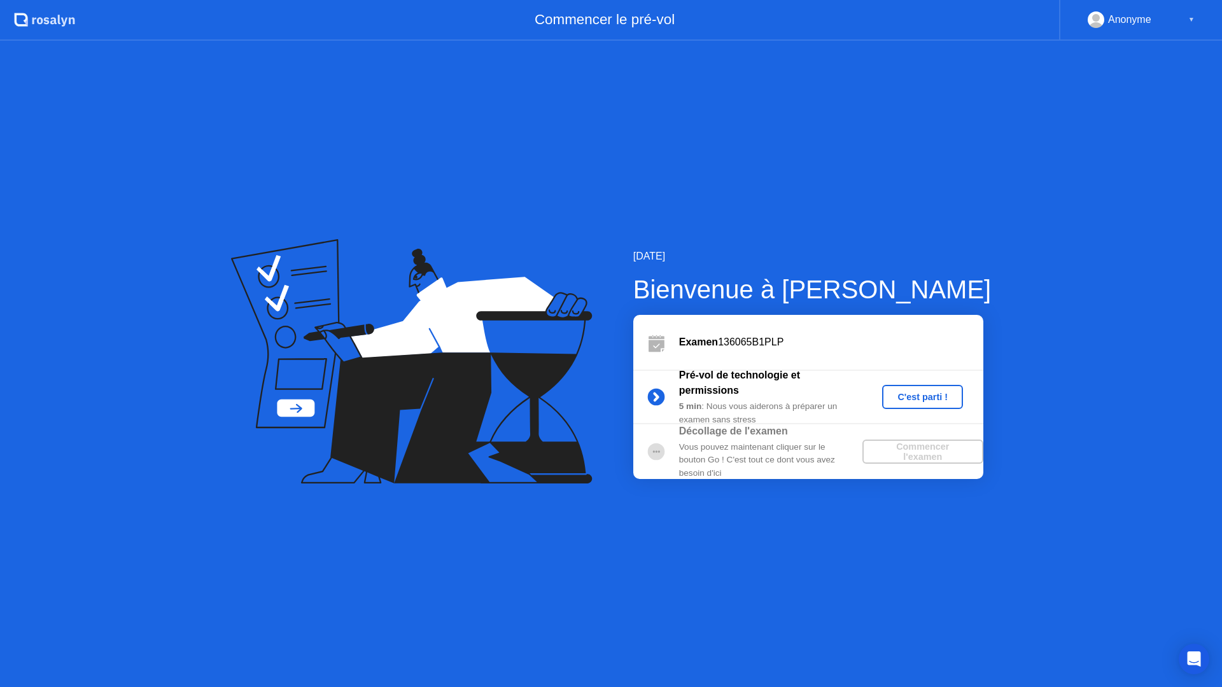
click at [899, 392] on div "C'est parti !" at bounding box center [922, 397] width 71 height 10
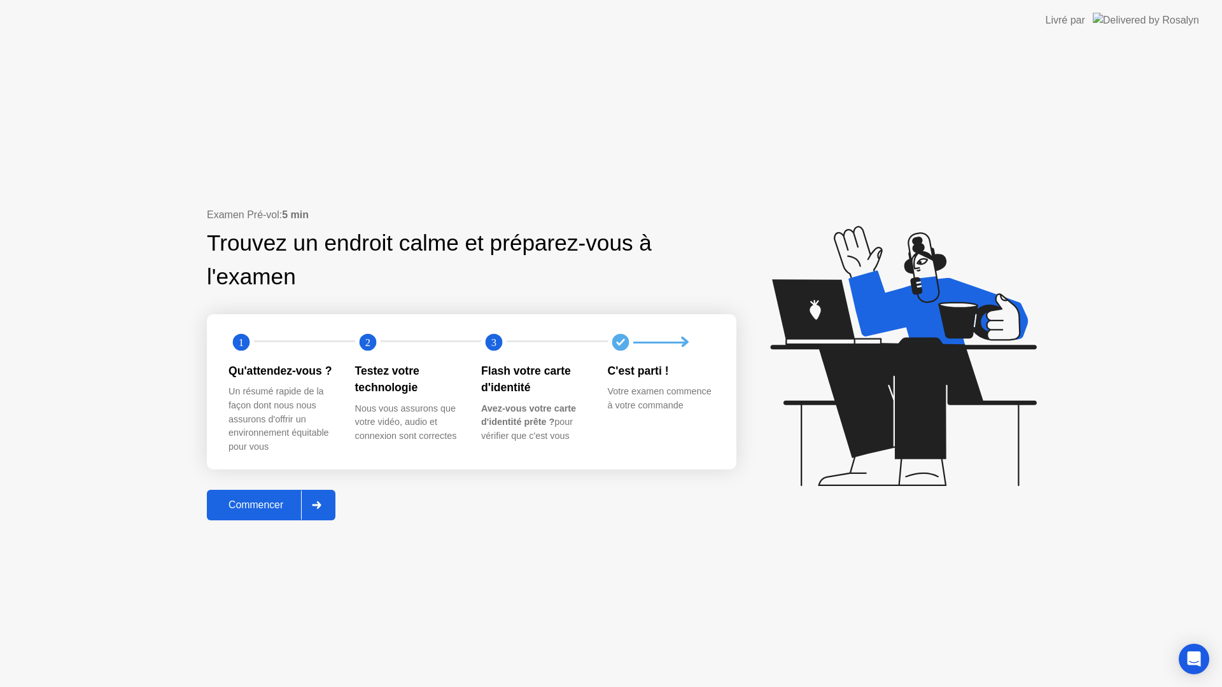
click at [299, 498] on button "Commencer" at bounding box center [271, 505] width 129 height 31
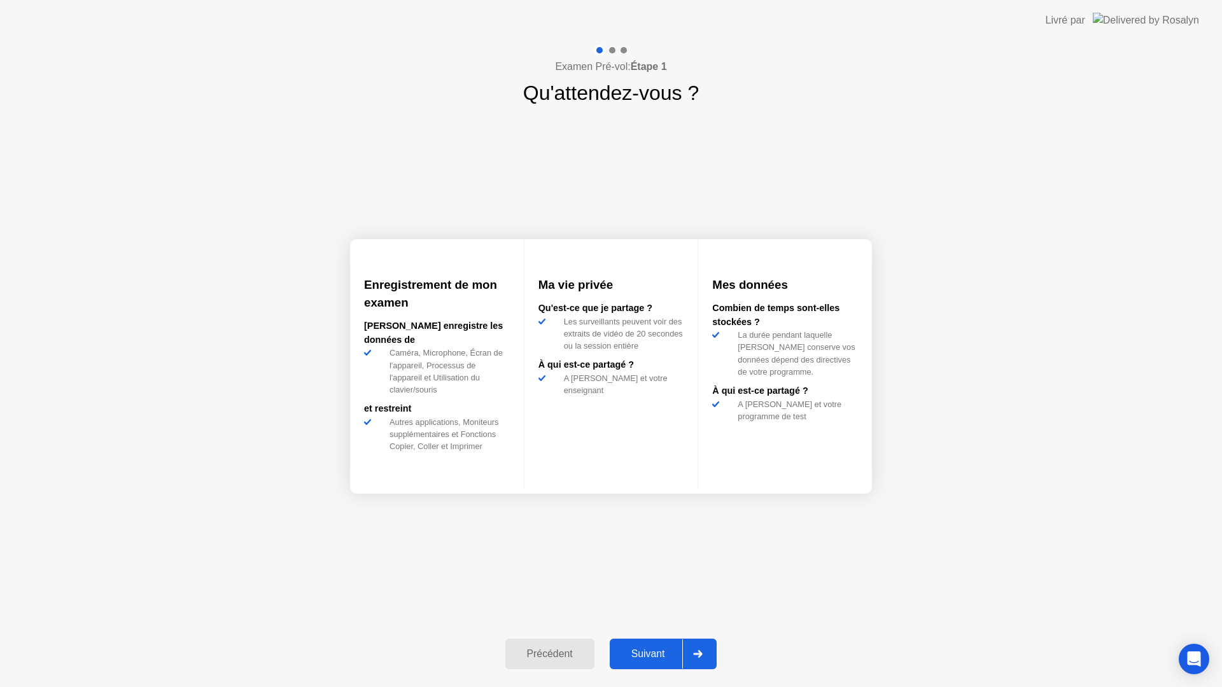
click at [650, 656] on div "Suivant" at bounding box center [648, 654] width 69 height 11
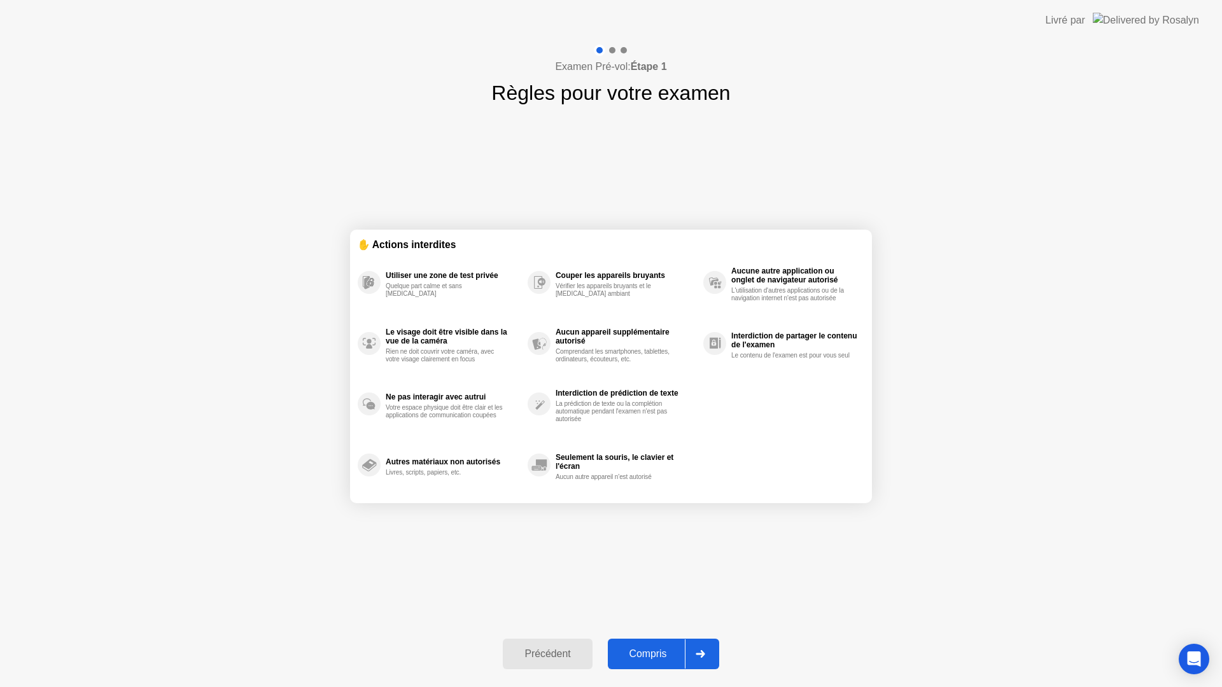
click at [650, 654] on div "Compris" at bounding box center [648, 654] width 73 height 11
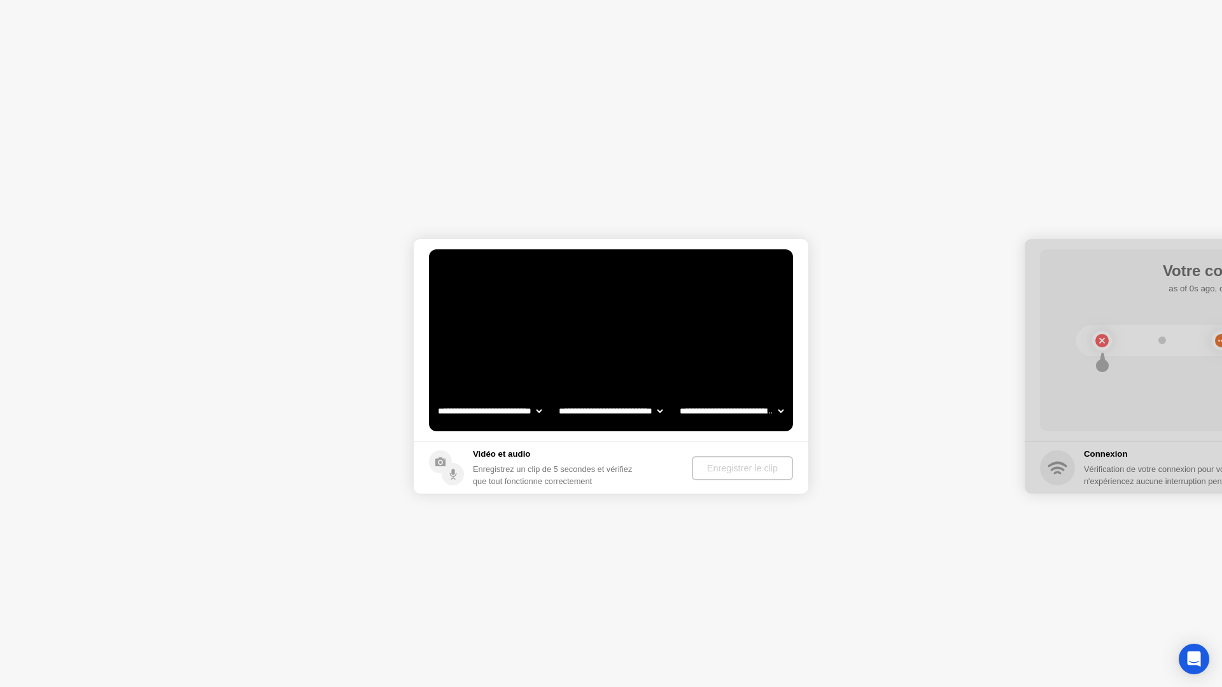
select select "**********"
select select "*******"
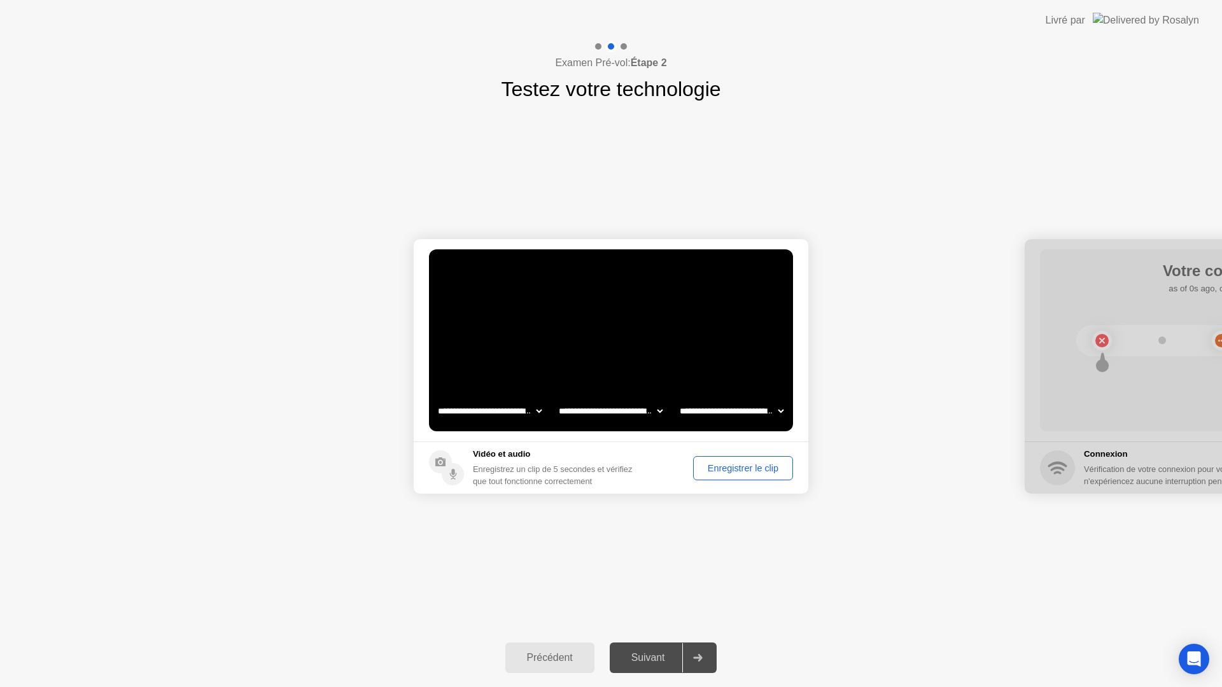
click at [722, 479] on button "Enregistrer le clip" at bounding box center [743, 468] width 100 height 24
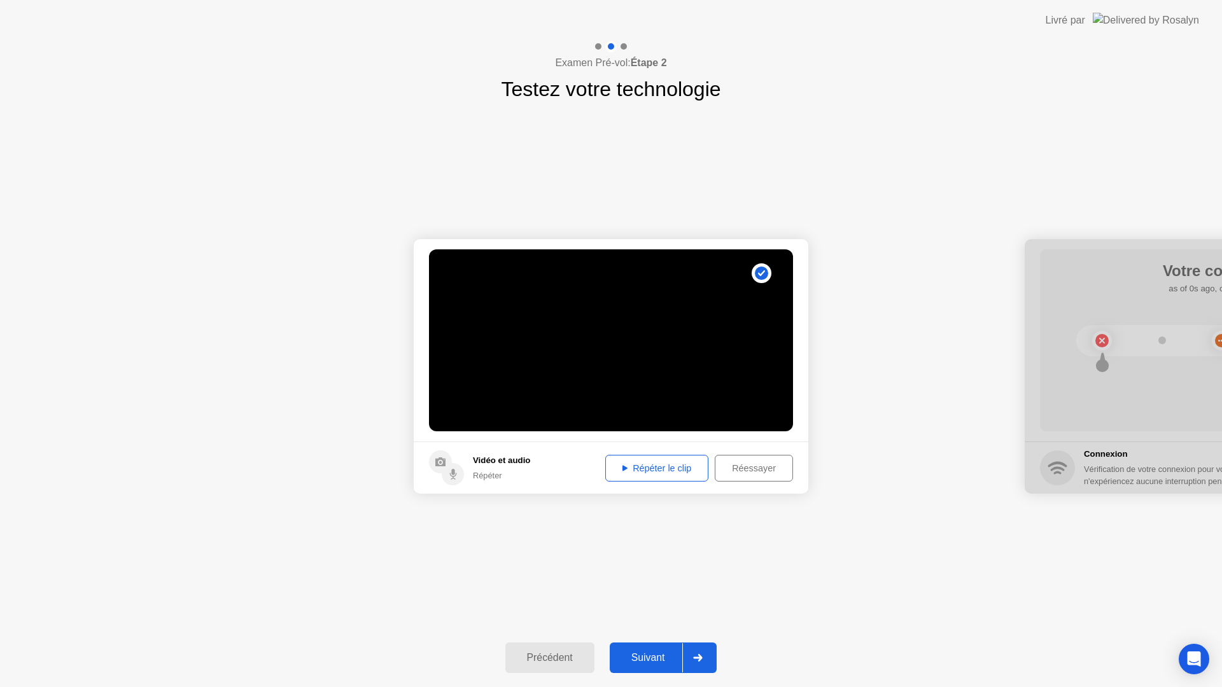
click at [673, 659] on div "Suivant" at bounding box center [648, 657] width 69 height 11
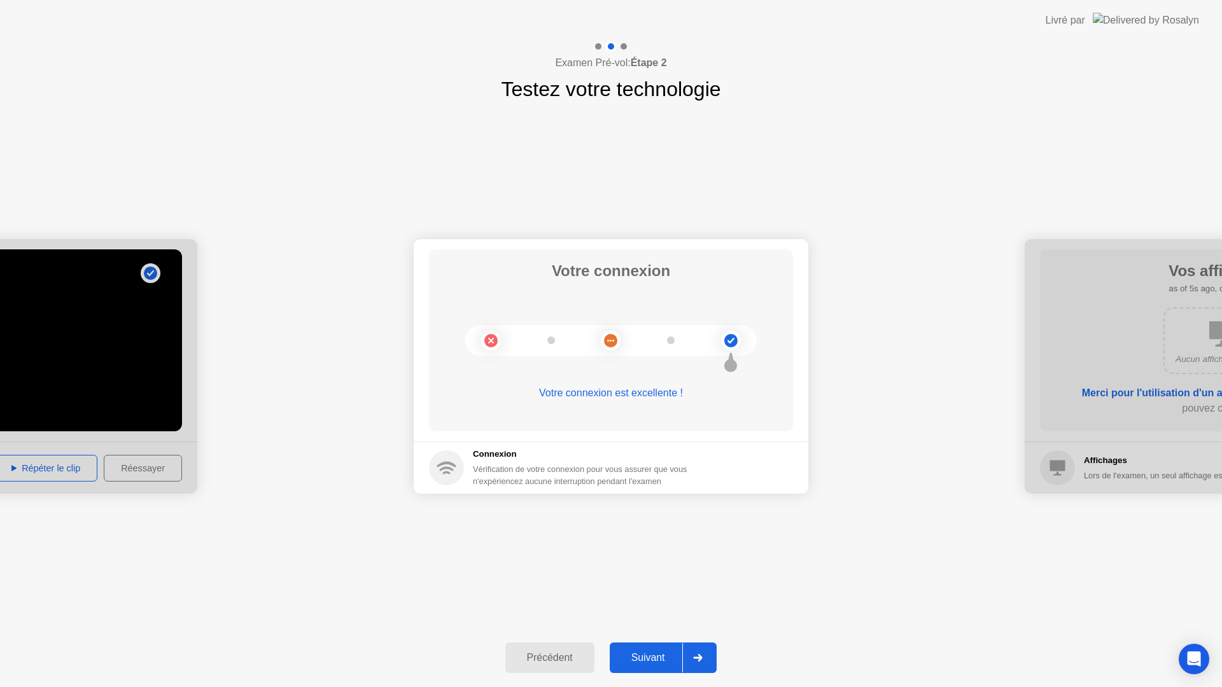
click at [675, 656] on div "Suivant" at bounding box center [648, 657] width 69 height 11
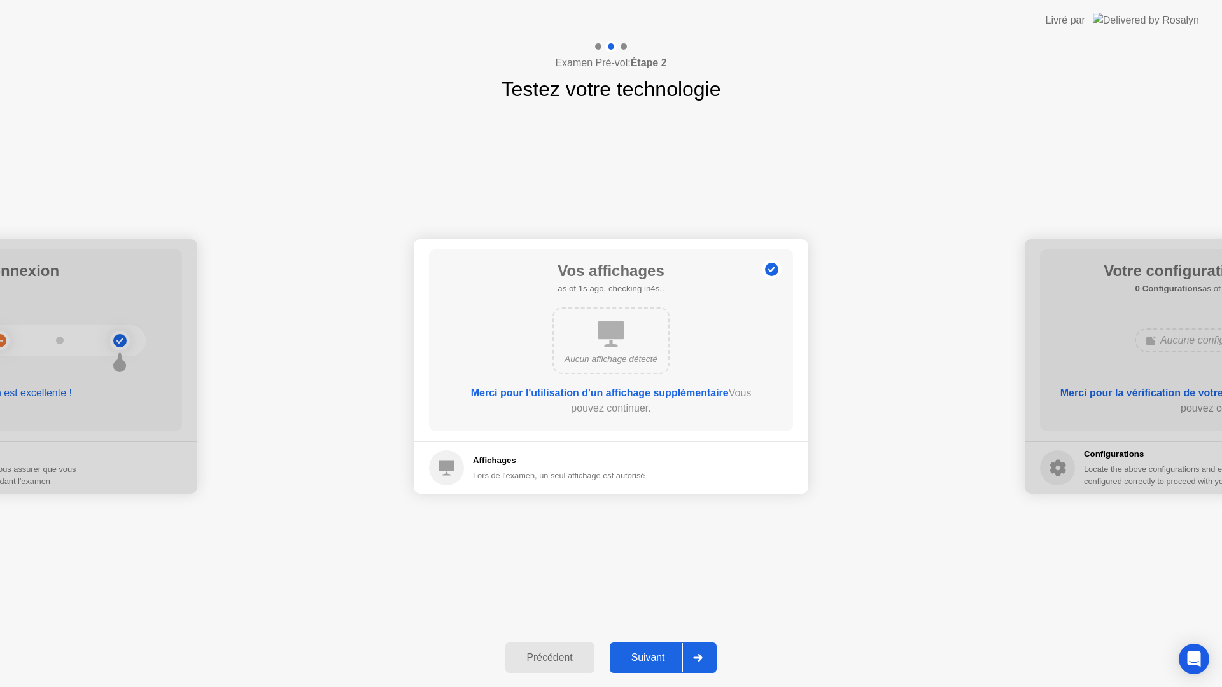
click at [675, 656] on div "Suivant" at bounding box center [648, 657] width 69 height 11
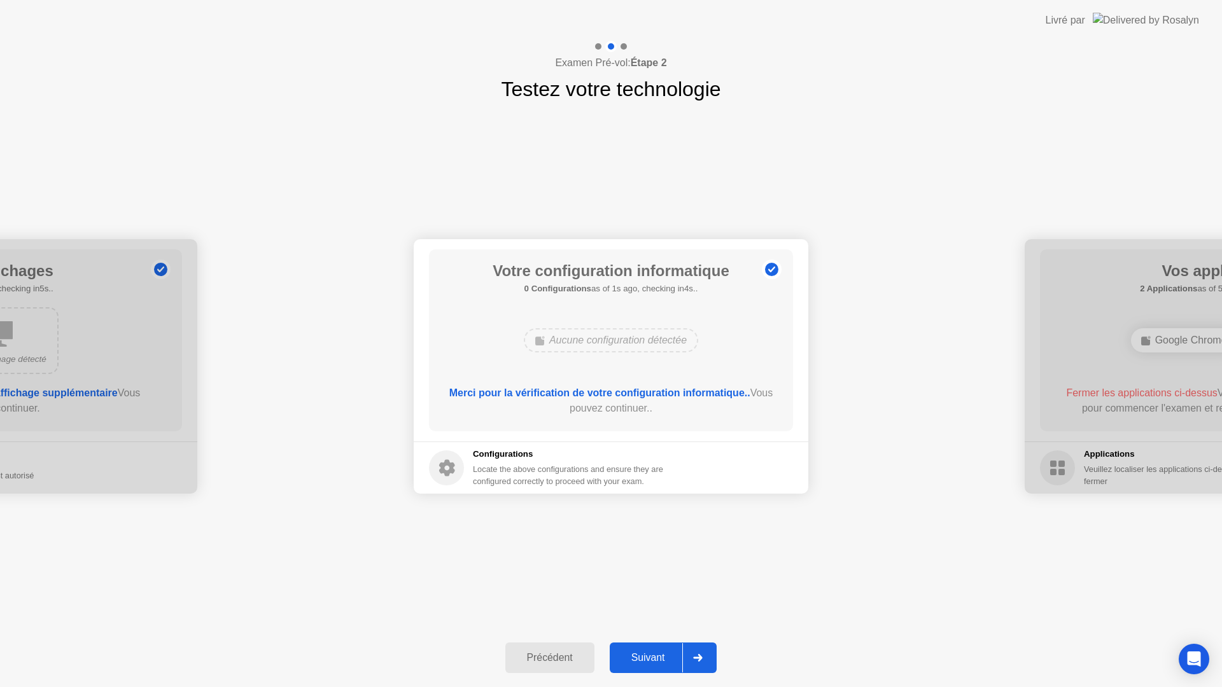
click at [675, 656] on div "Suivant" at bounding box center [648, 657] width 69 height 11
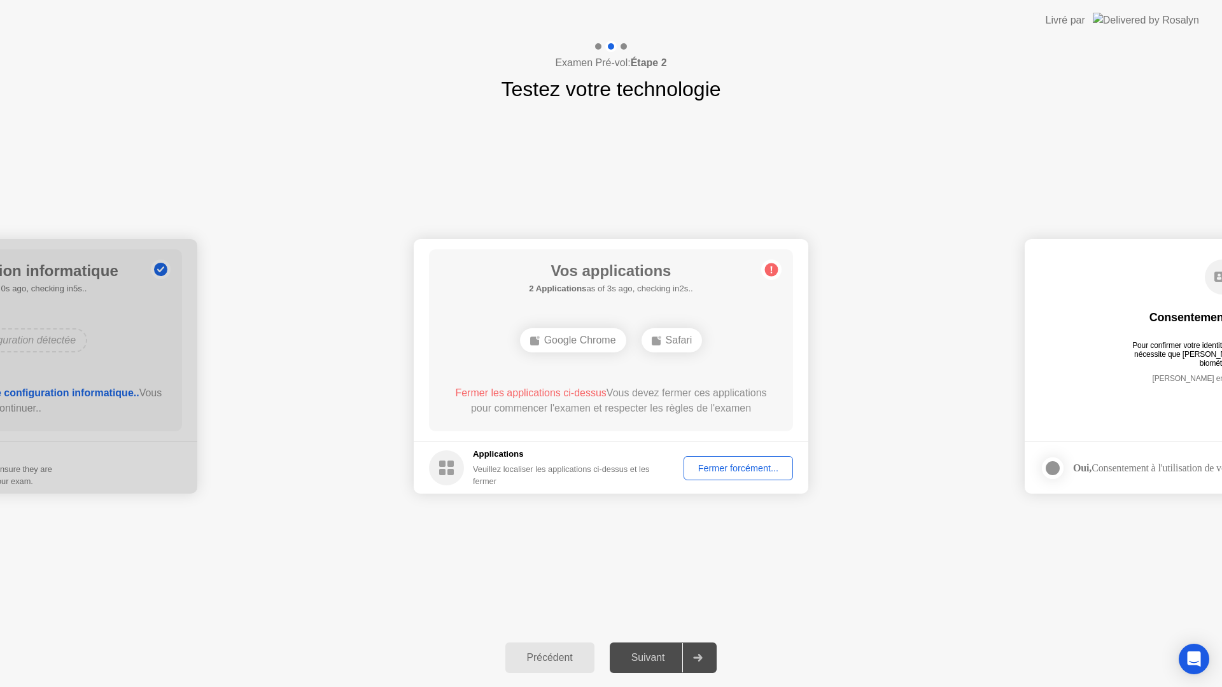
click at [711, 472] on div "Fermer forcément..." at bounding box center [738, 468] width 101 height 10
click at [707, 472] on div "Fermer forcément..." at bounding box center [738, 468] width 101 height 10
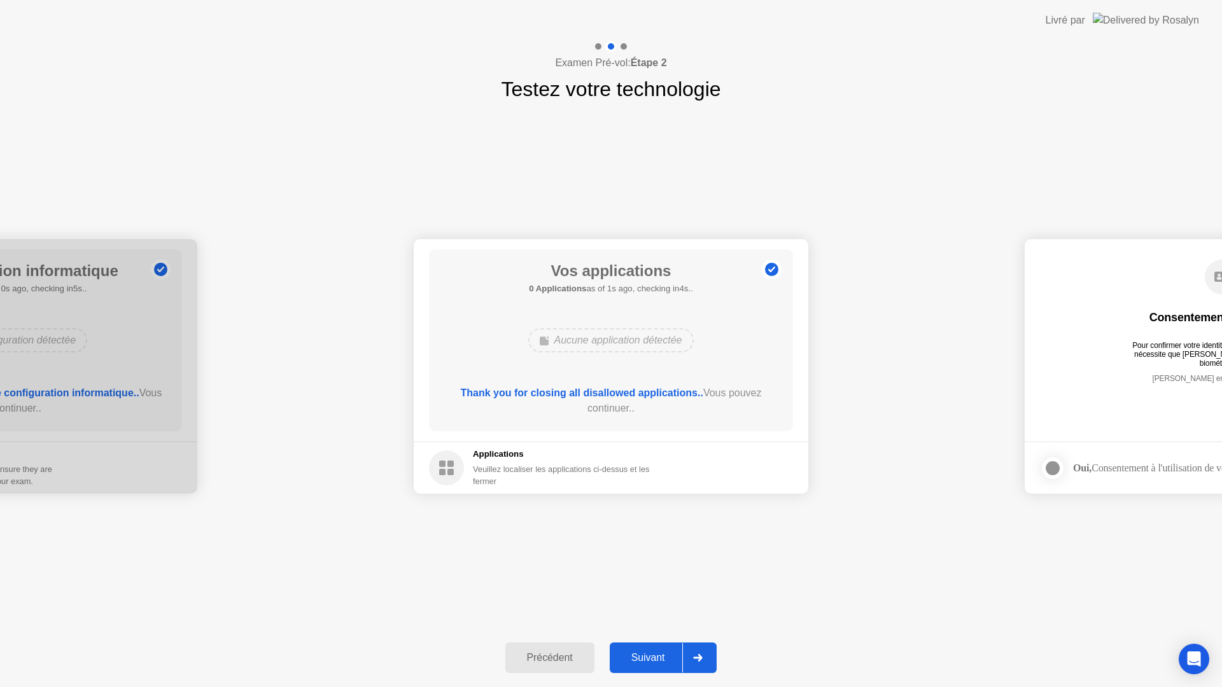
click at [693, 660] on div at bounding box center [697, 658] width 31 height 29
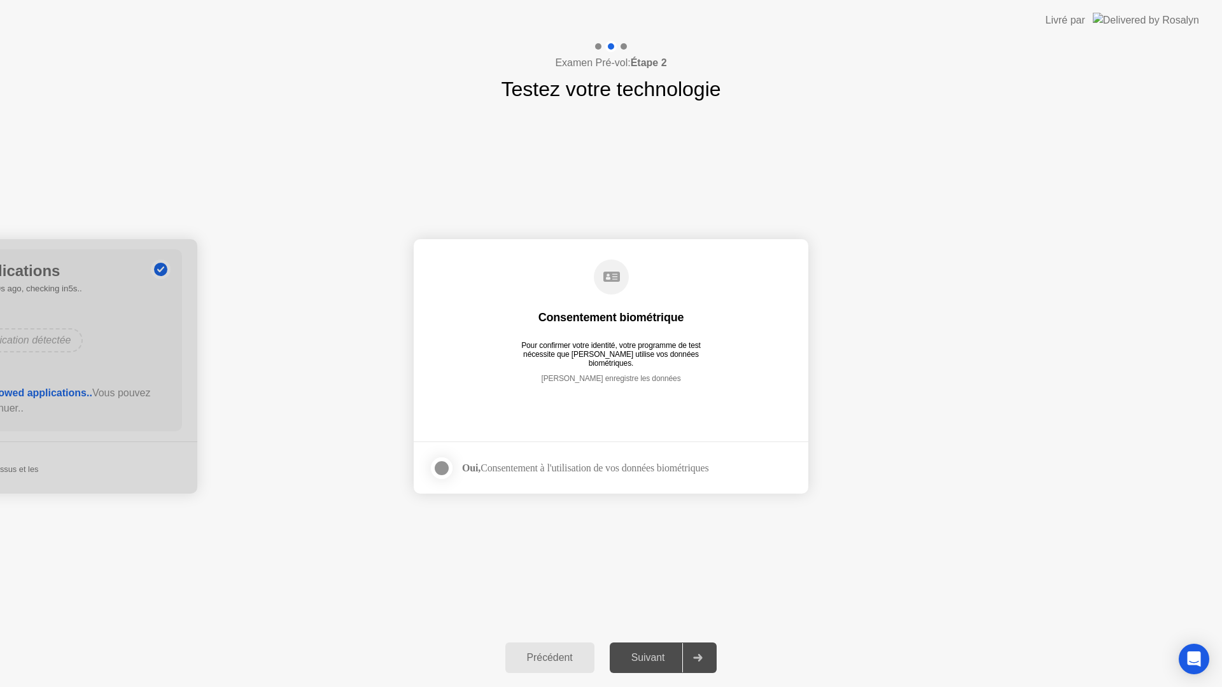
click at [693, 658] on div at bounding box center [697, 658] width 31 height 29
click at [449, 465] on div at bounding box center [441, 468] width 15 height 15
click at [651, 654] on div "Suivant" at bounding box center [648, 657] width 69 height 11
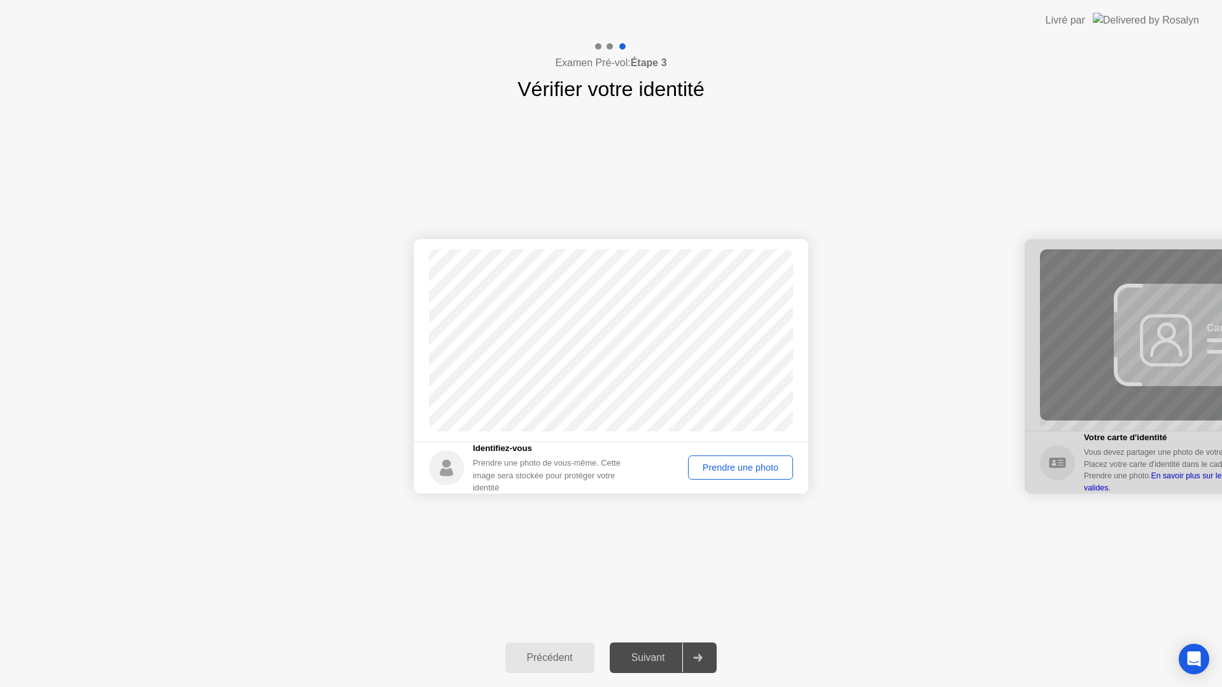
click at [710, 470] on div "Prendre une photo" at bounding box center [741, 468] width 96 height 10
click at [725, 478] on button "Réessayer" at bounding box center [756, 468] width 73 height 24
click at [726, 476] on button "Prendre une photo" at bounding box center [740, 468] width 105 height 24
click at [694, 658] on div at bounding box center [697, 658] width 31 height 29
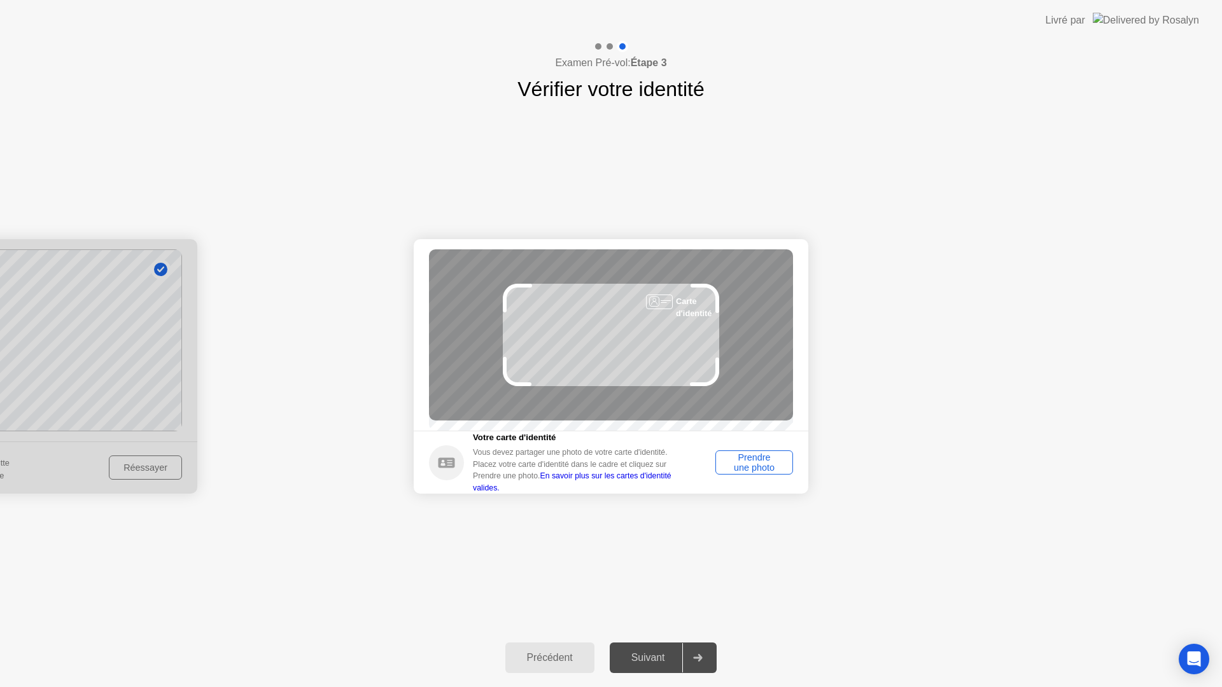
click at [745, 473] on div "Prendre une photo" at bounding box center [754, 463] width 69 height 20
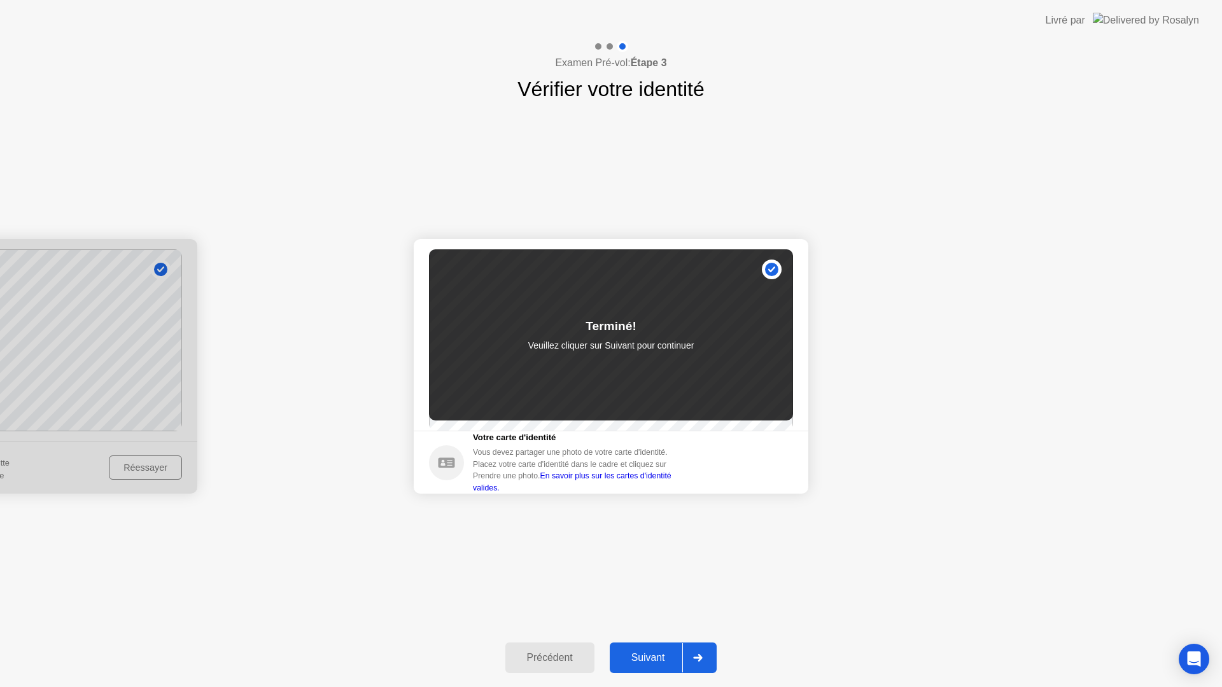
click at [710, 644] on div at bounding box center [697, 658] width 31 height 29
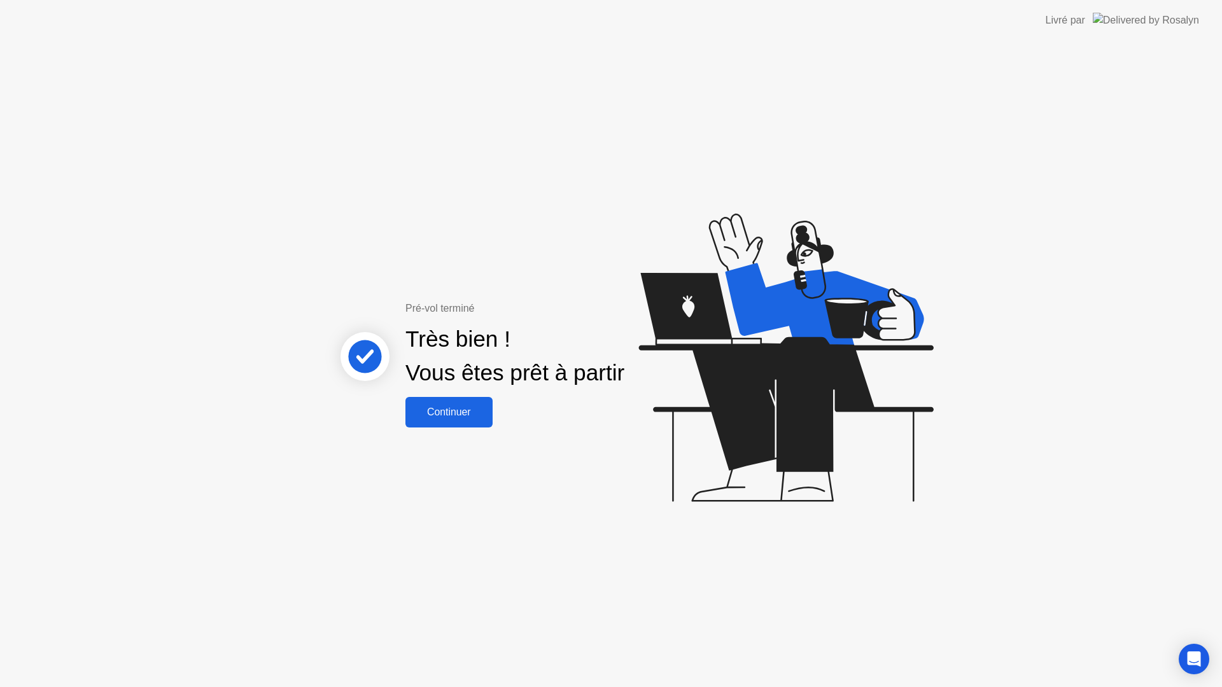
click at [463, 409] on div "Continuer" at bounding box center [449, 412] width 80 height 11
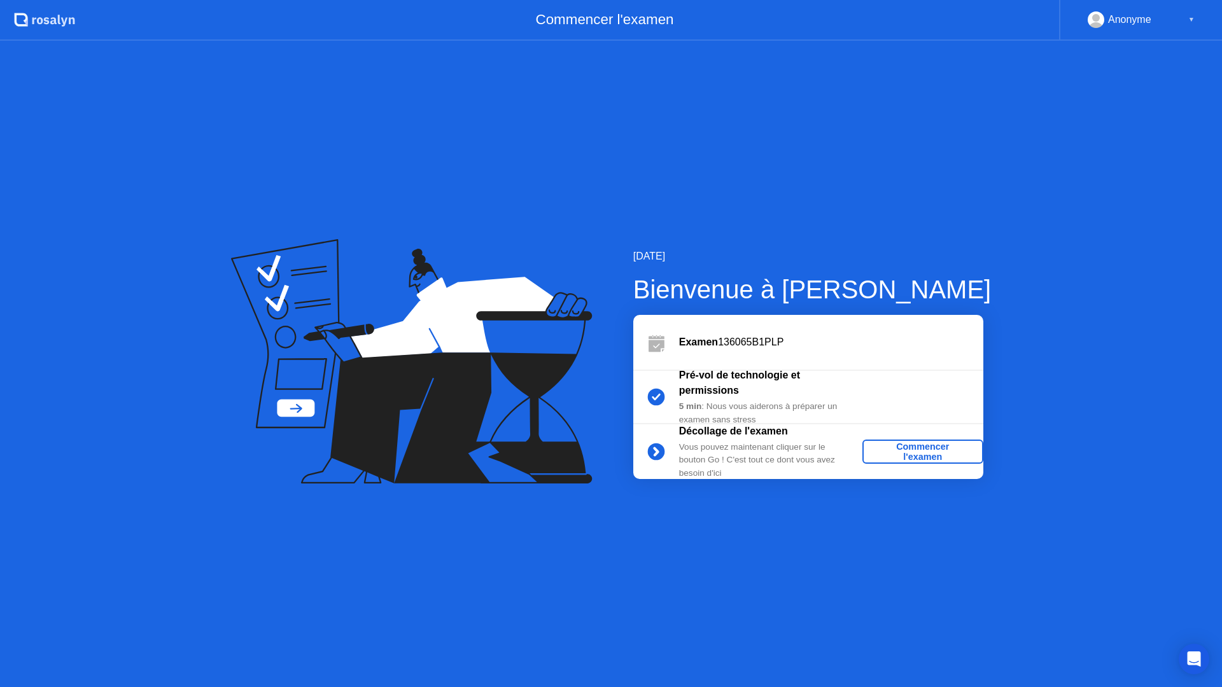
click at [929, 446] on div "Commencer l'examen" at bounding box center [923, 452] width 111 height 20
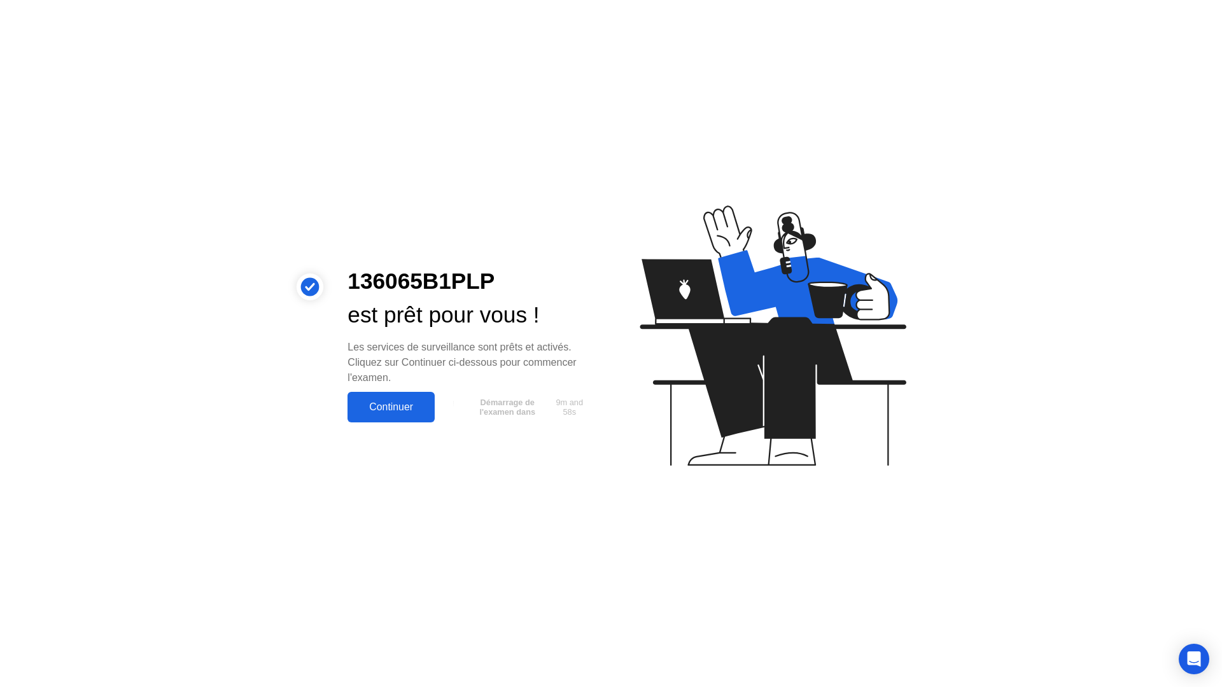
click at [432, 409] on button "Continuer" at bounding box center [391, 407] width 87 height 31
